Goal: Task Accomplishment & Management: Manage account settings

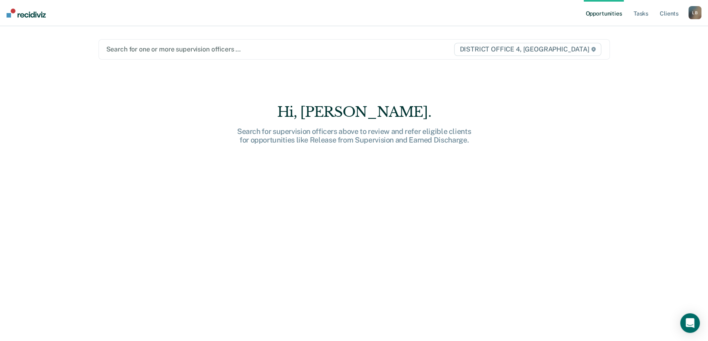
click at [128, 49] on div at bounding box center [279, 49] width 347 height 9
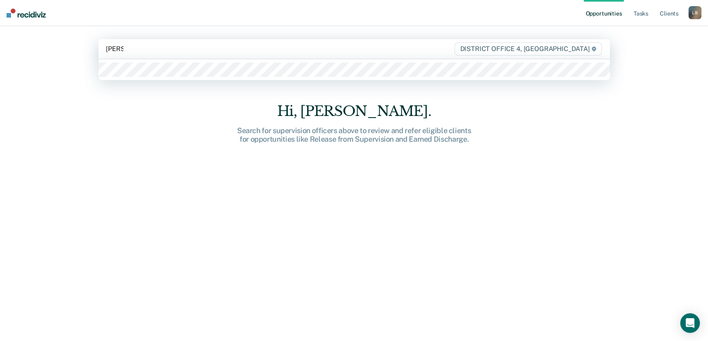
type input "[PERSON_NAME]"
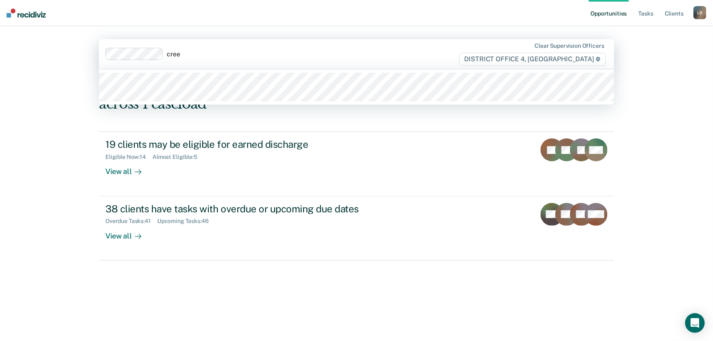
type input "[PERSON_NAME]"
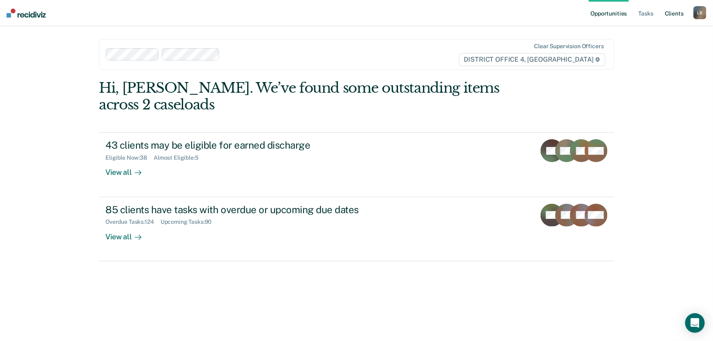
click at [674, 14] on link "Client s" at bounding box center [675, 13] width 22 height 26
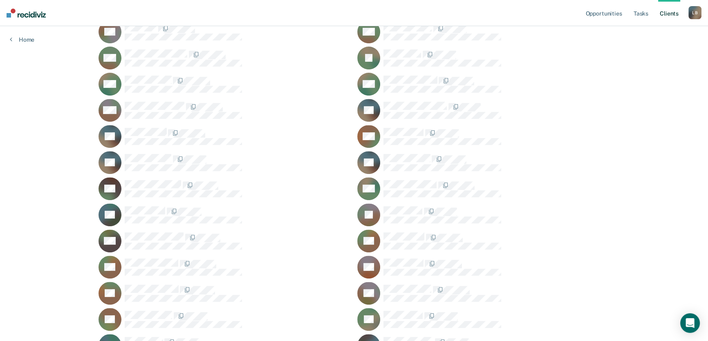
scroll to position [389, 0]
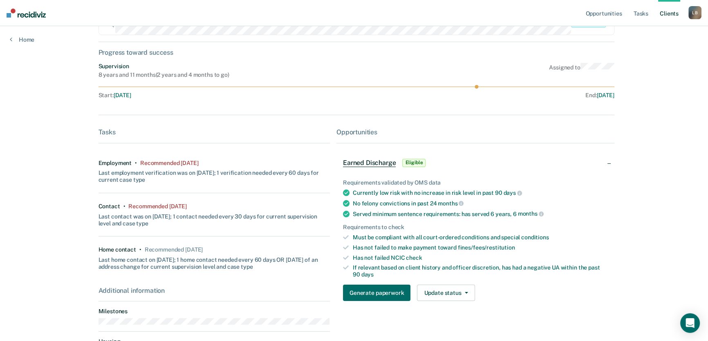
scroll to position [111, 0]
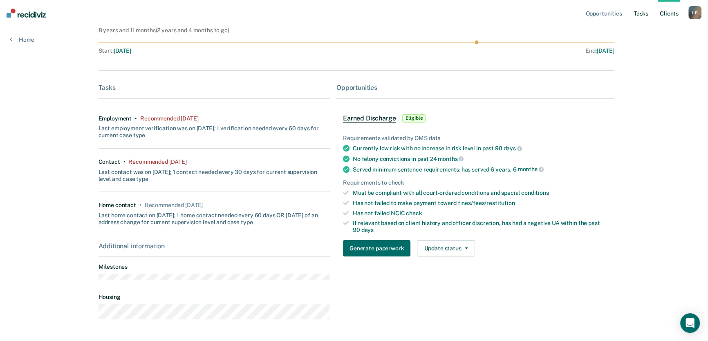
click at [640, 13] on link "Tasks" at bounding box center [641, 13] width 18 height 26
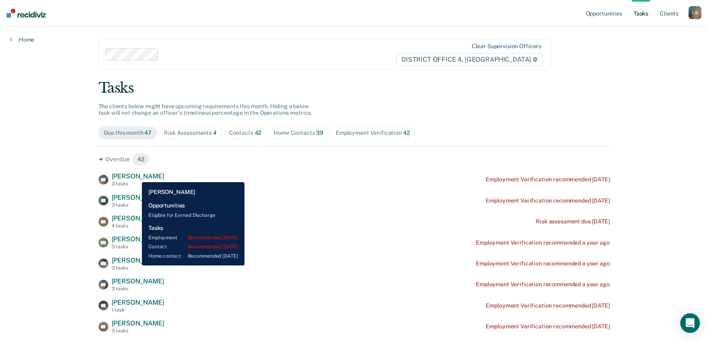
click at [136, 176] on span "[PERSON_NAME]" at bounding box center [138, 177] width 53 height 8
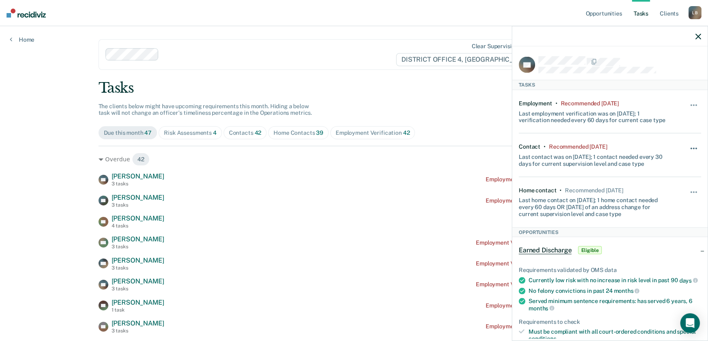
click at [691, 150] on button "button" at bounding box center [694, 152] width 14 height 13
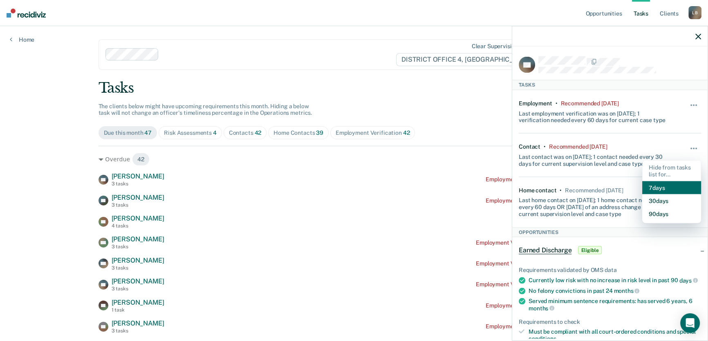
click at [654, 185] on button "7 days" at bounding box center [671, 187] width 59 height 13
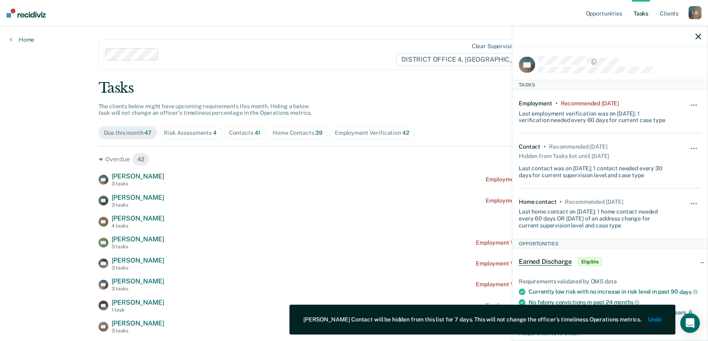
click at [696, 36] on icon "button" at bounding box center [698, 37] width 6 height 6
